Goal: Navigation & Orientation: Find specific page/section

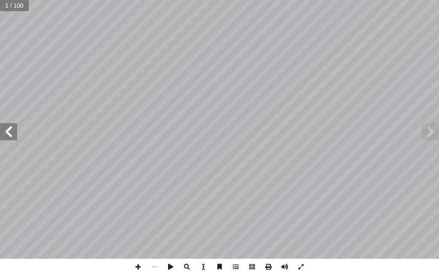
click at [8, 134] on span at bounding box center [8, 131] width 17 height 17
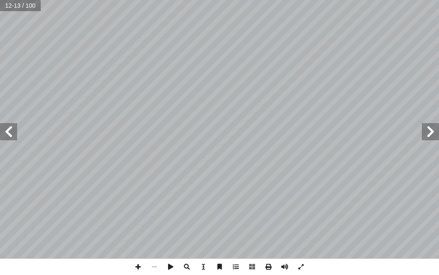
click at [8, 134] on span at bounding box center [8, 131] width 17 height 17
